Goal: Obtain resource: Download file/media

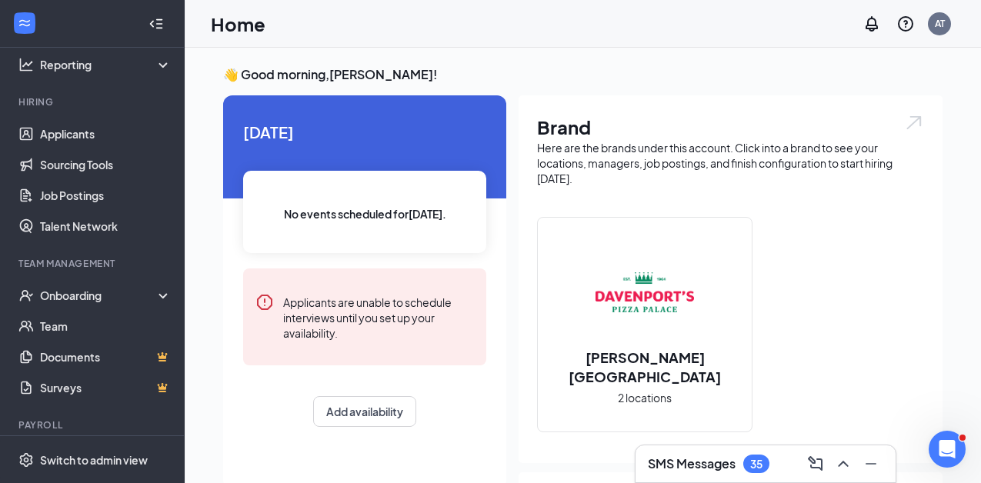
scroll to position [107, 0]
click at [90, 291] on div "Onboarding" at bounding box center [99, 294] width 119 height 15
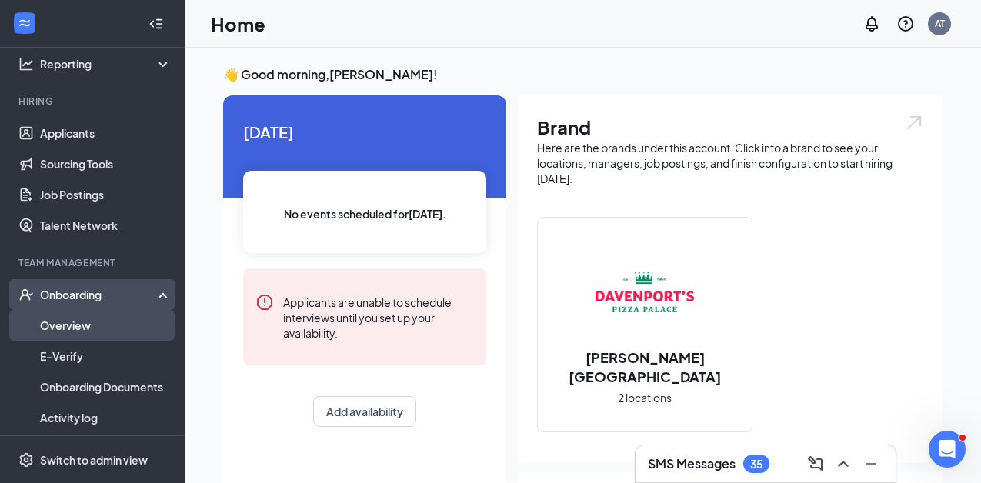
click at [88, 321] on link "Overview" at bounding box center [106, 325] width 132 height 31
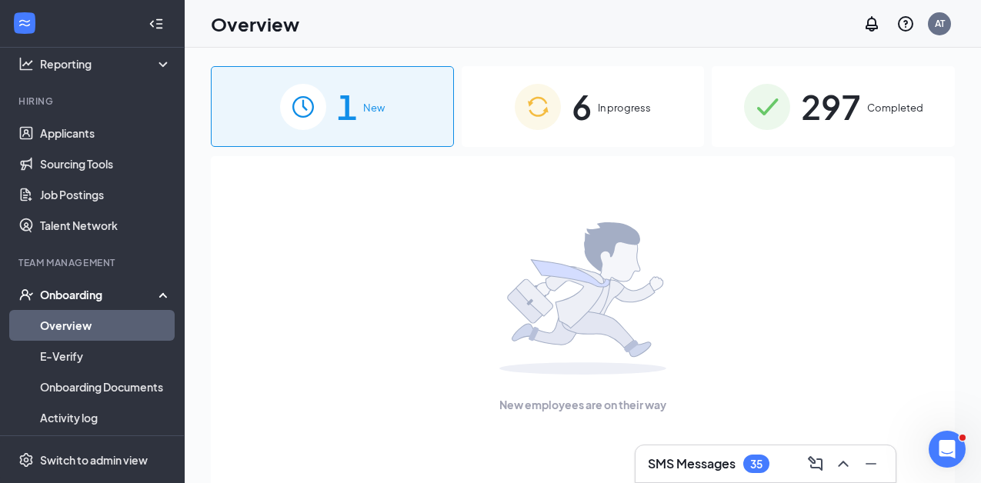
click at [801, 117] on span "297" at bounding box center [831, 106] width 60 height 53
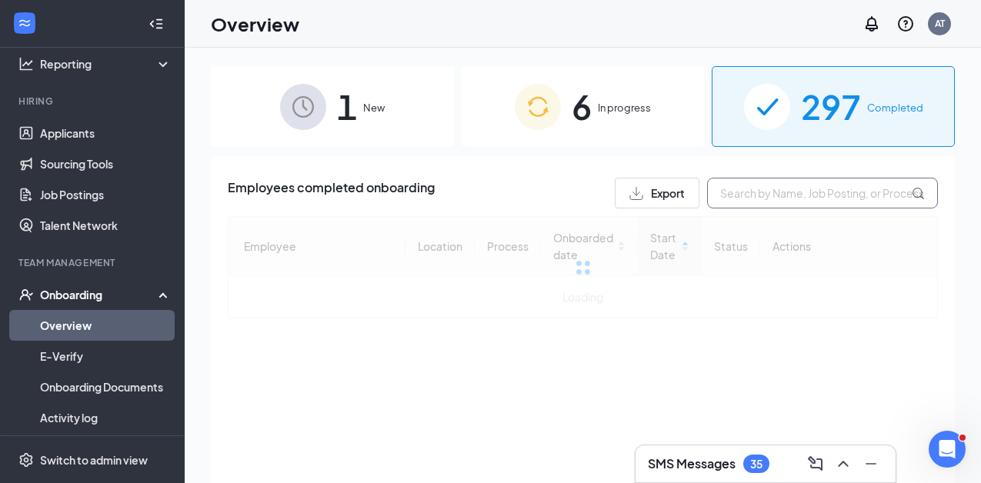
click at [769, 190] on input "text" at bounding box center [822, 193] width 231 height 31
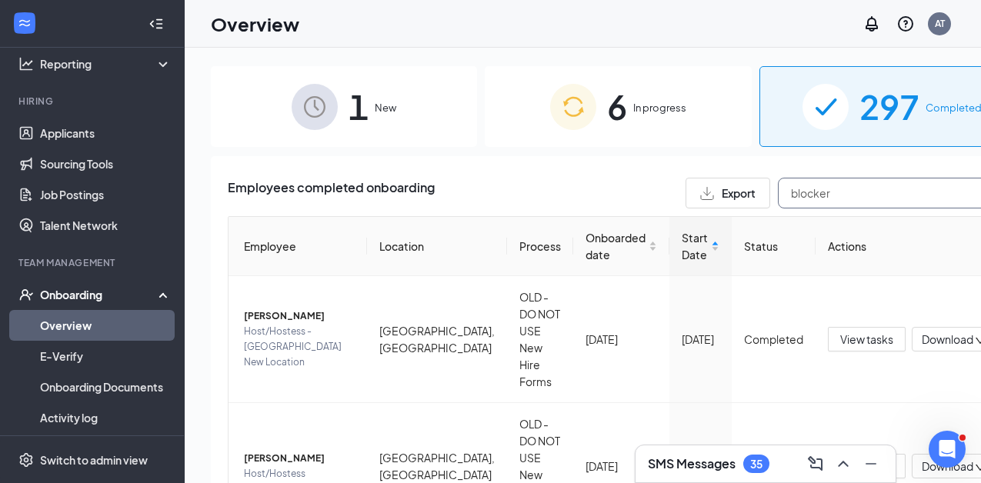
type input "blocker"
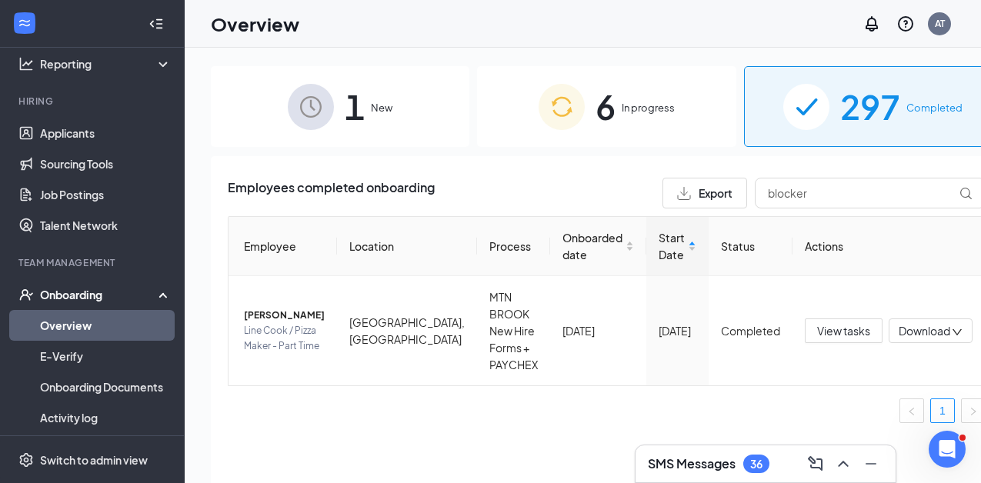
click at [664, 45] on div "Overview AT" at bounding box center [583, 24] width 797 height 48
click at [899, 339] on span "Download" at bounding box center [925, 331] width 52 height 16
click at [881, 364] on div "Download summary" at bounding box center [832, 369] width 166 height 18
